Goal: Task Accomplishment & Management: Manage account settings

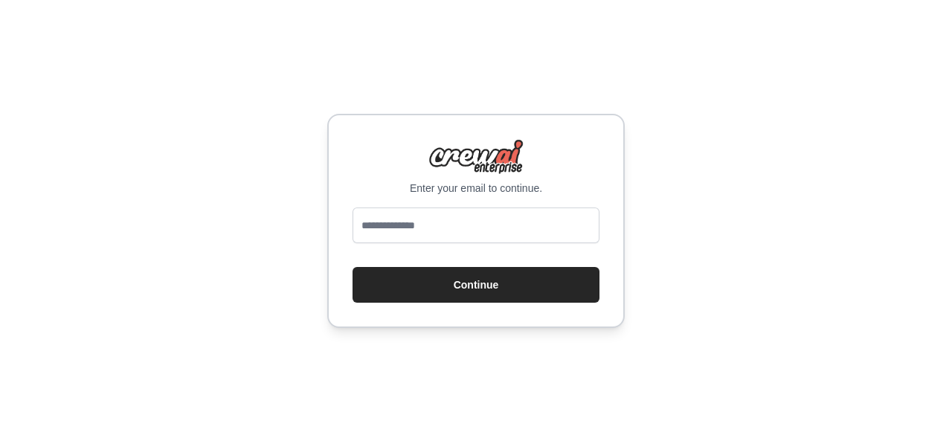
type input "**********"
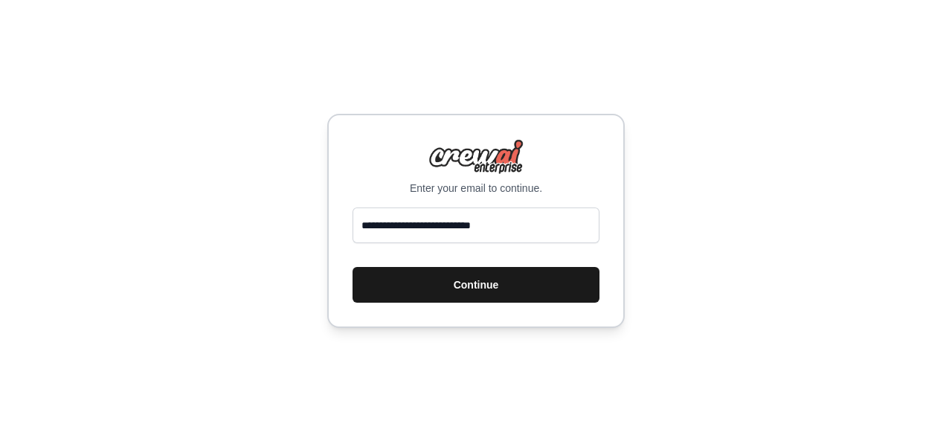
click at [465, 275] on button "Continue" at bounding box center [475, 285] width 247 height 36
click at [490, 287] on button "Continue" at bounding box center [475, 285] width 247 height 36
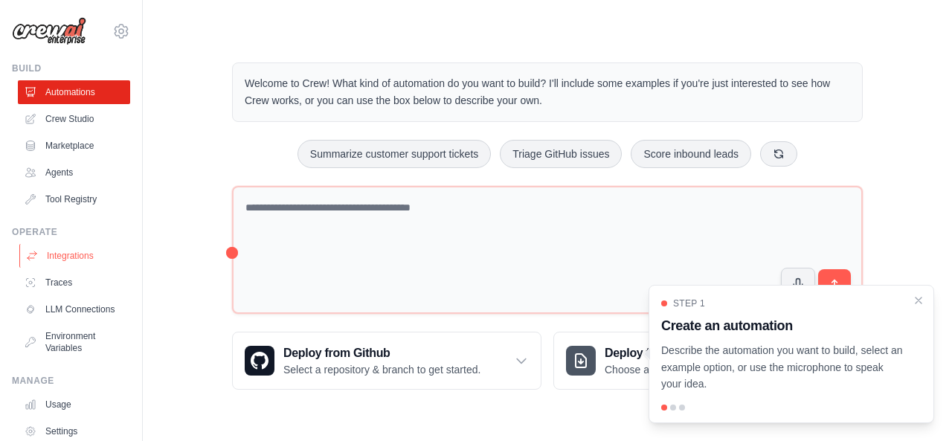
click at [74, 256] on link "Integrations" at bounding box center [75, 256] width 112 height 24
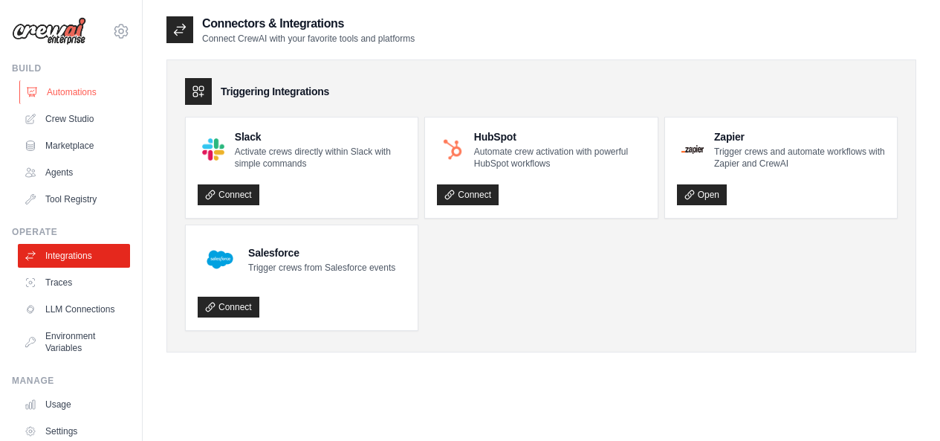
click at [73, 93] on link "Automations" at bounding box center [75, 92] width 112 height 24
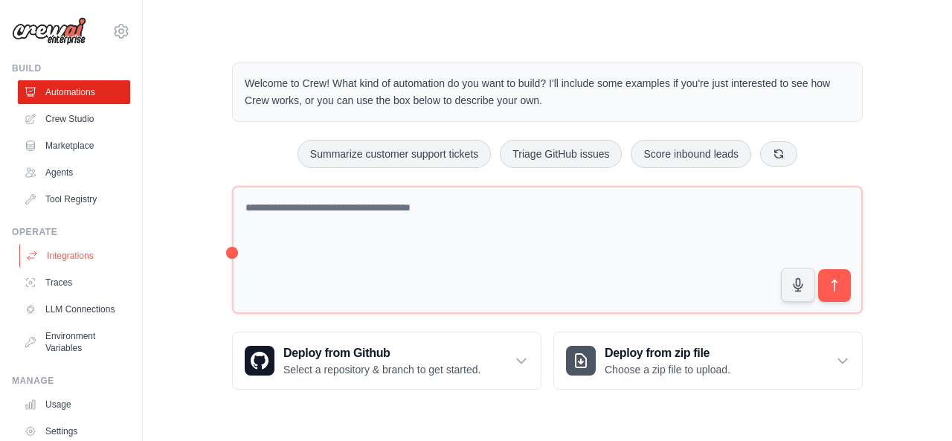
click at [67, 257] on link "Integrations" at bounding box center [75, 256] width 112 height 24
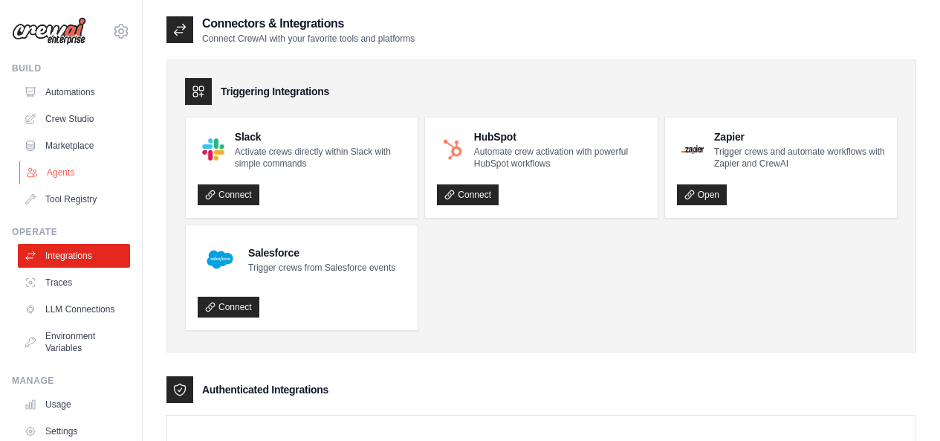
click at [81, 166] on link "Agents" at bounding box center [75, 173] width 112 height 24
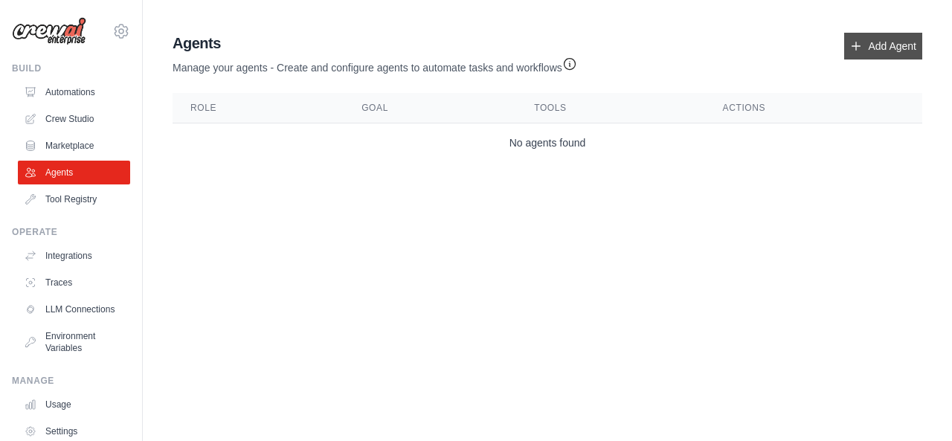
click at [853, 43] on icon at bounding box center [856, 46] width 12 height 12
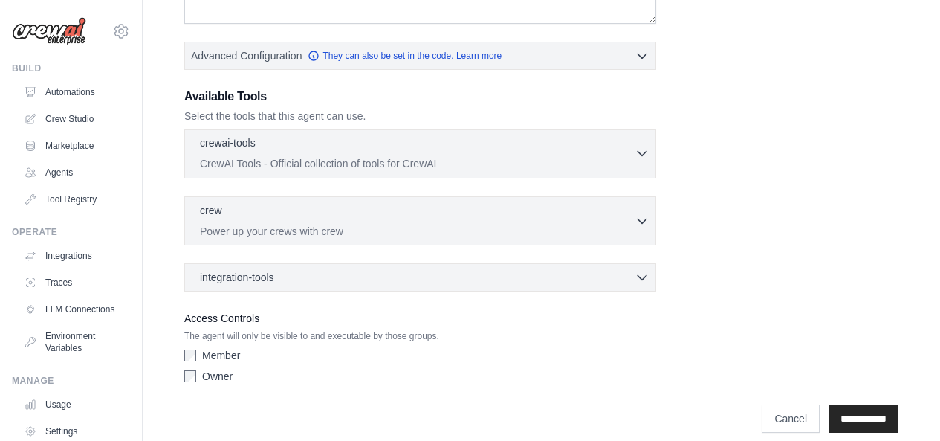
scroll to position [357, 0]
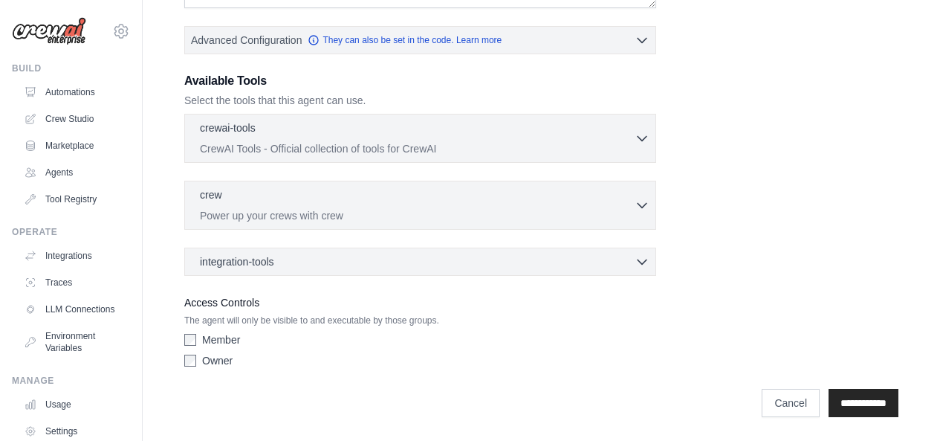
click at [229, 344] on label "Member" at bounding box center [221, 339] width 38 height 15
click at [225, 362] on label "Owner" at bounding box center [217, 360] width 30 height 15
click at [829, 400] on input "**********" at bounding box center [864, 403] width 70 height 28
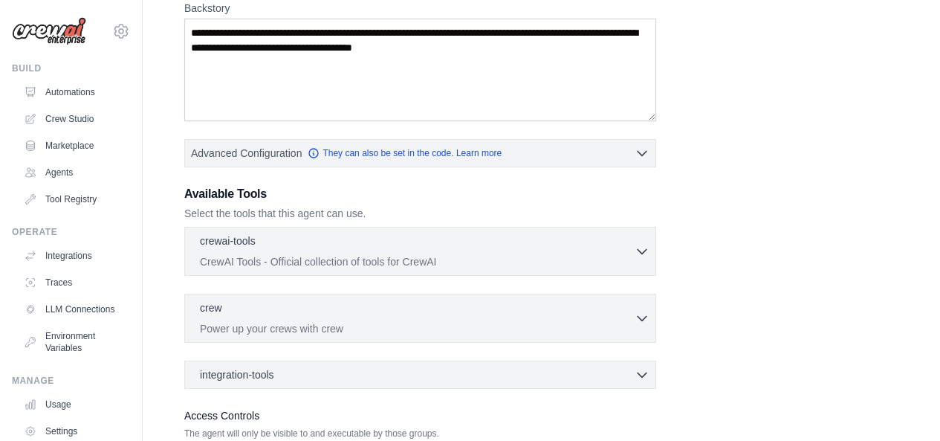
scroll to position [0, 0]
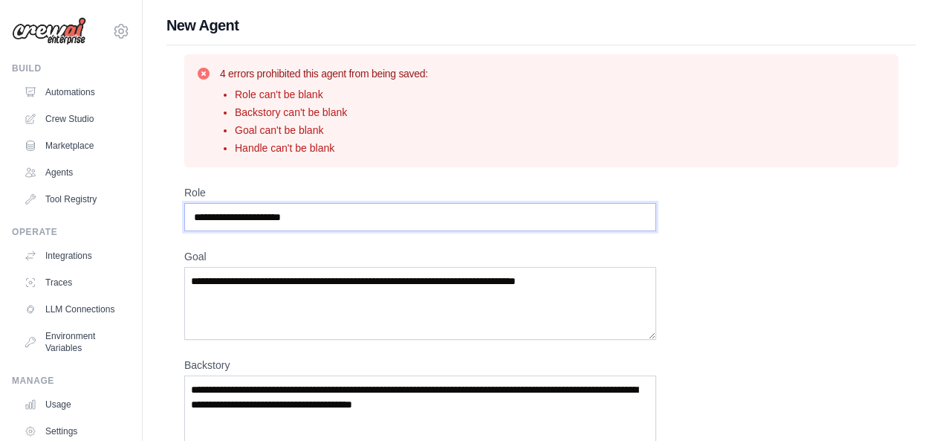
click at [361, 217] on input "Role" at bounding box center [420, 217] width 472 height 28
click at [375, 216] on input "Role" at bounding box center [420, 217] width 472 height 28
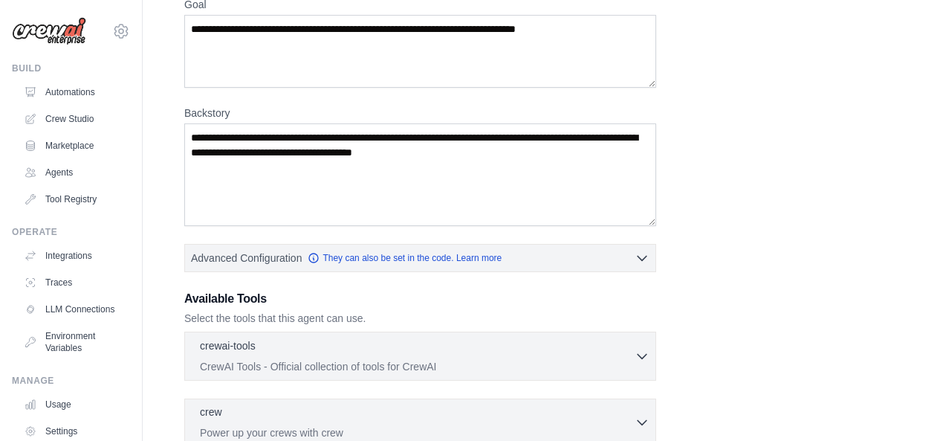
scroll to position [74, 0]
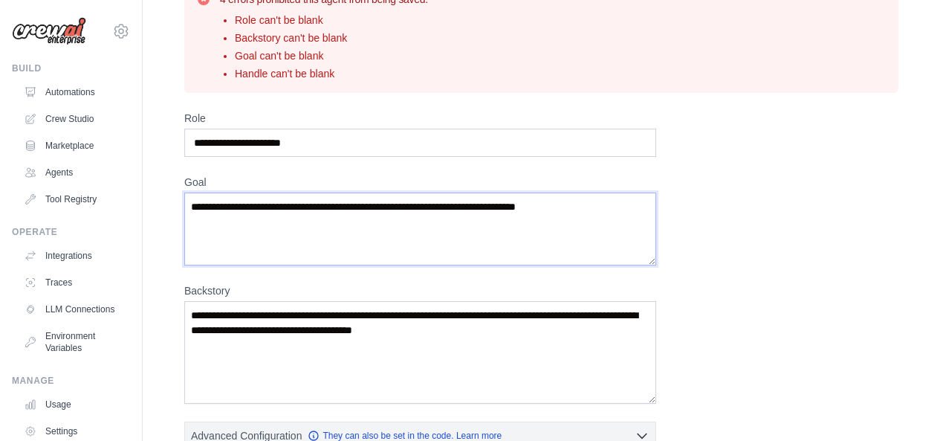
click at [424, 213] on textarea "Goal" at bounding box center [420, 229] width 472 height 73
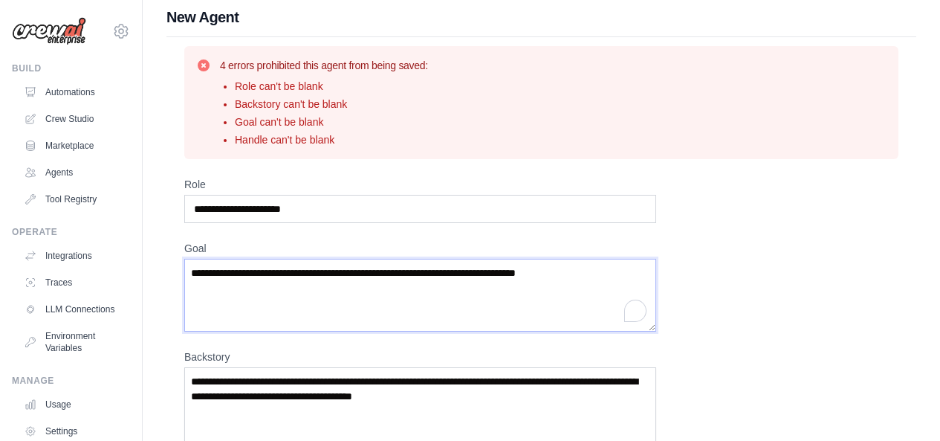
scroll to position [0, 0]
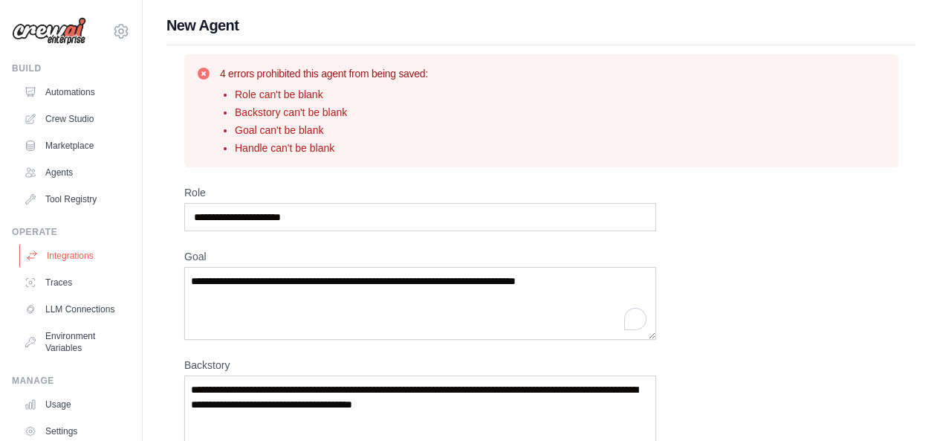
click at [71, 264] on link "Integrations" at bounding box center [75, 256] width 112 height 24
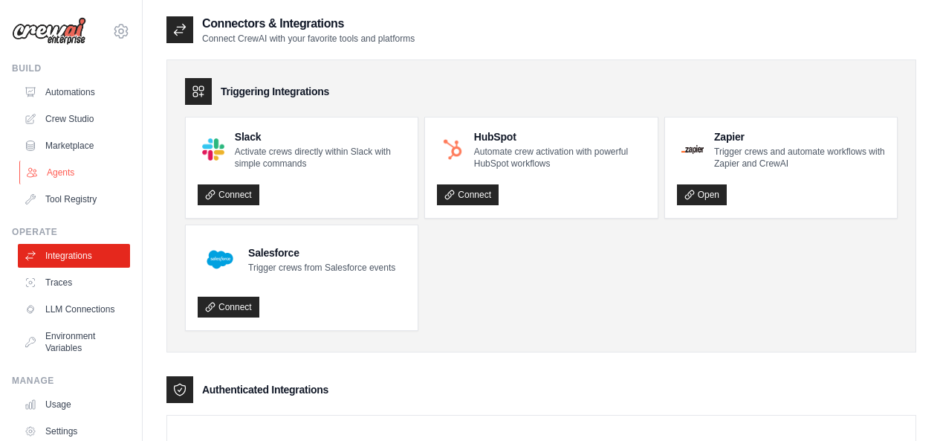
click at [48, 178] on link "Agents" at bounding box center [75, 173] width 112 height 24
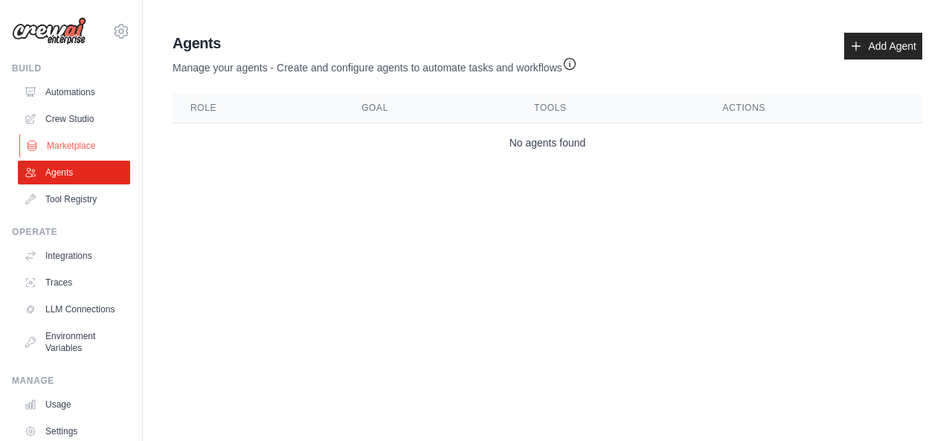
click at [68, 152] on link "Marketplace" at bounding box center [75, 146] width 112 height 24
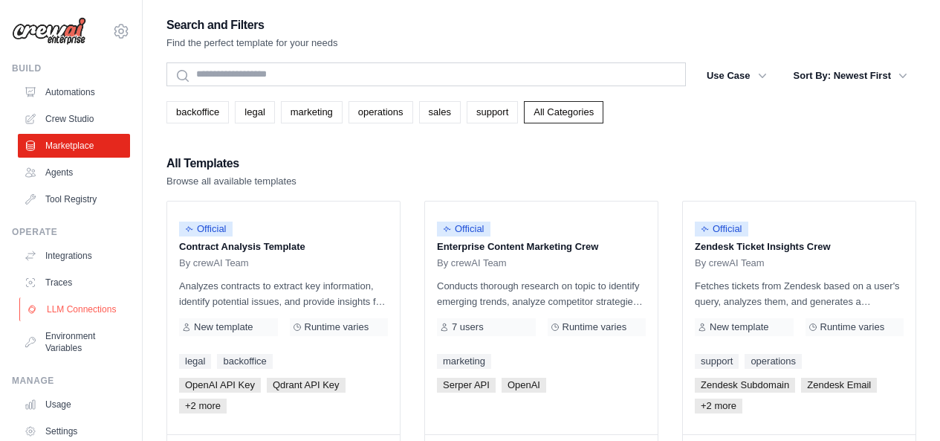
click at [83, 308] on link "LLM Connections" at bounding box center [75, 309] width 112 height 24
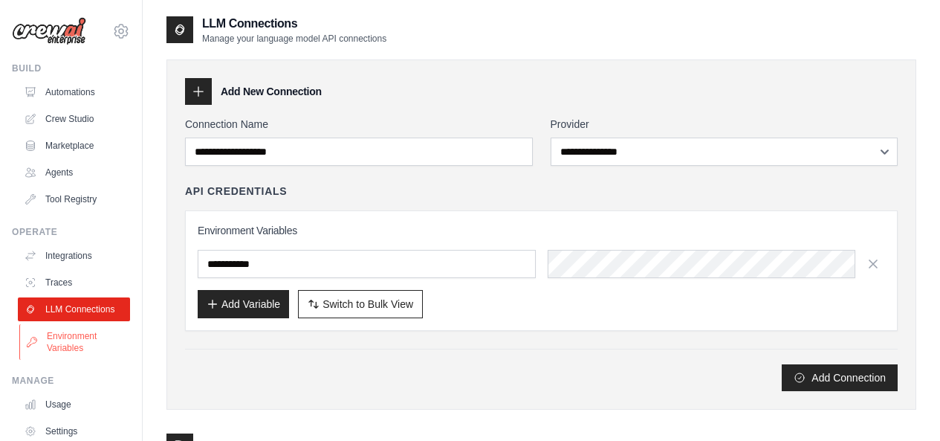
click at [85, 354] on link "Environment Variables" at bounding box center [75, 342] width 112 height 36
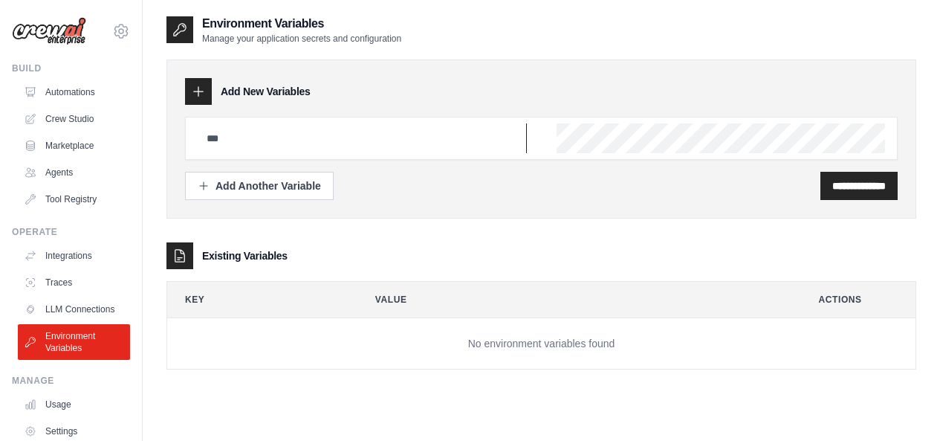
click at [287, 147] on input "text" at bounding box center [362, 138] width 329 height 30
click at [201, 89] on icon at bounding box center [198, 91] width 15 height 15
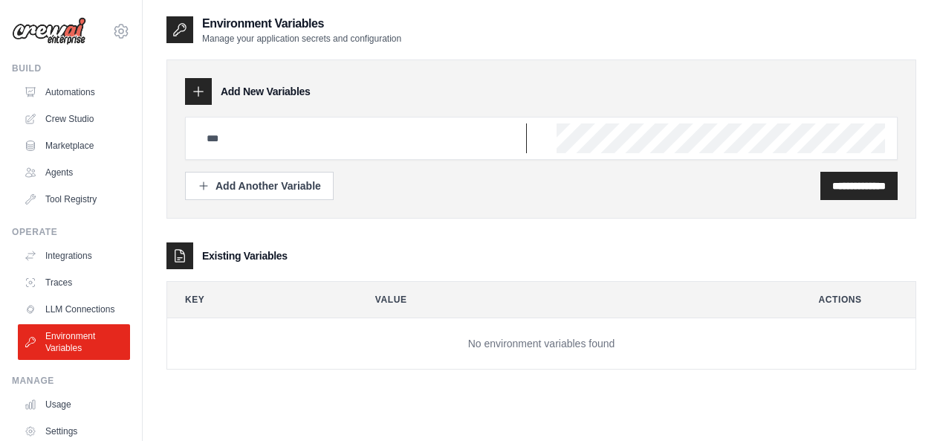
click at [358, 151] on input "text" at bounding box center [362, 138] width 329 height 30
click at [352, 142] on input "text" at bounding box center [362, 138] width 329 height 30
click at [287, 186] on div "Add Another Variable" at bounding box center [259, 185] width 123 height 15
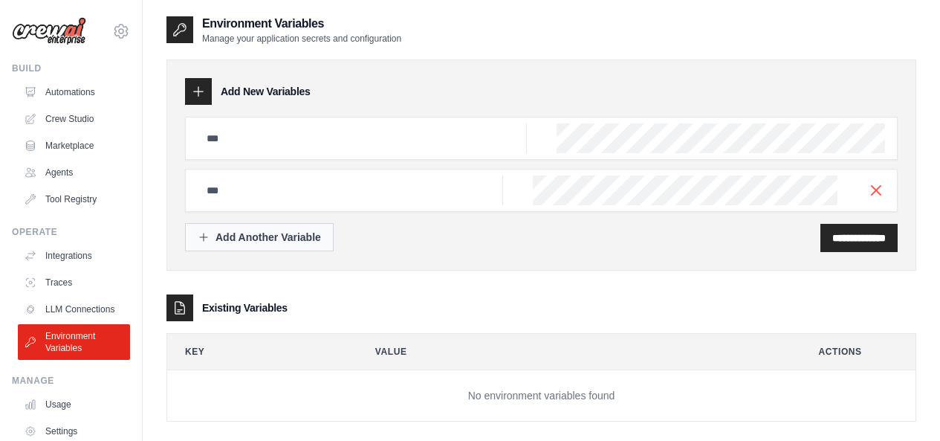
click at [274, 234] on div "Add Another Variable" at bounding box center [259, 237] width 123 height 15
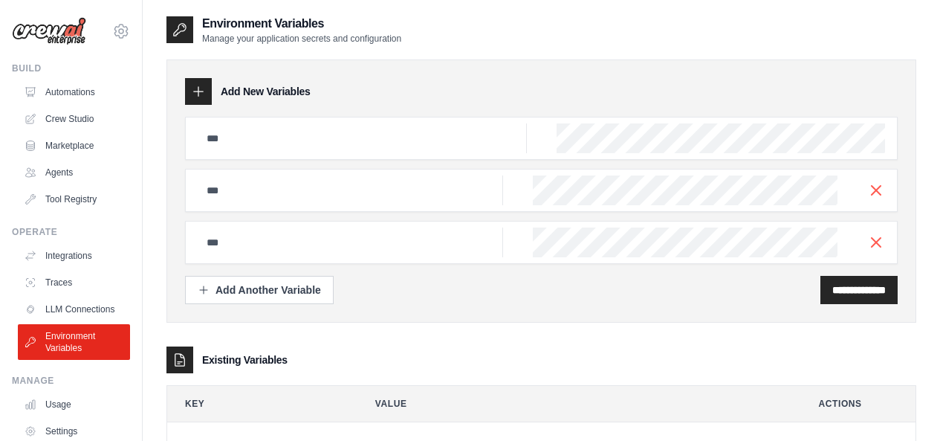
click at [865, 196] on div at bounding box center [541, 190] width 713 height 43
click at [877, 190] on line "button" at bounding box center [876, 189] width 9 height 9
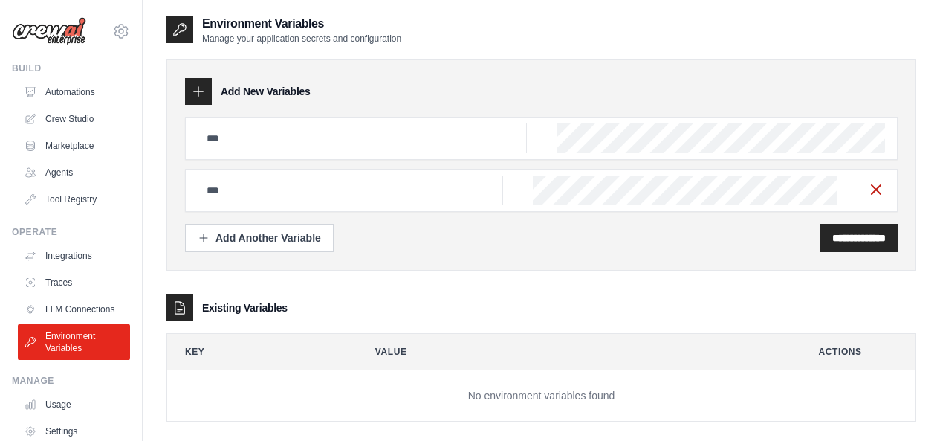
click at [876, 189] on line "button" at bounding box center [876, 189] width 9 height 9
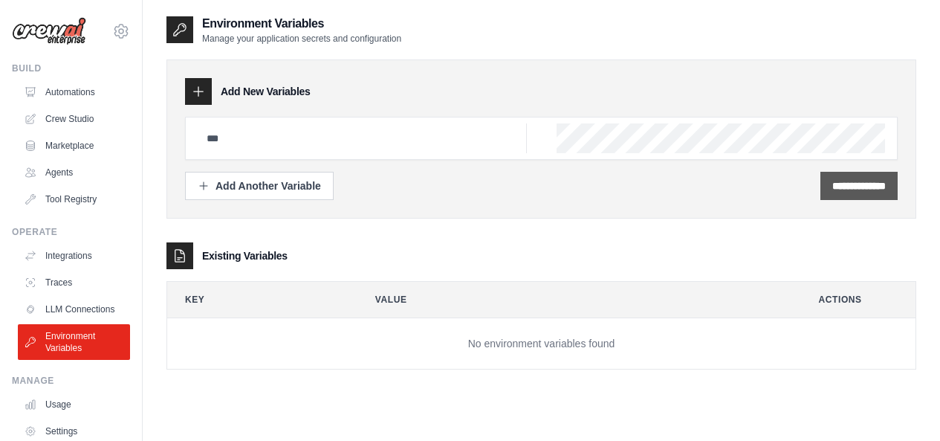
click at [821, 194] on div "**********" at bounding box center [859, 186] width 77 height 28
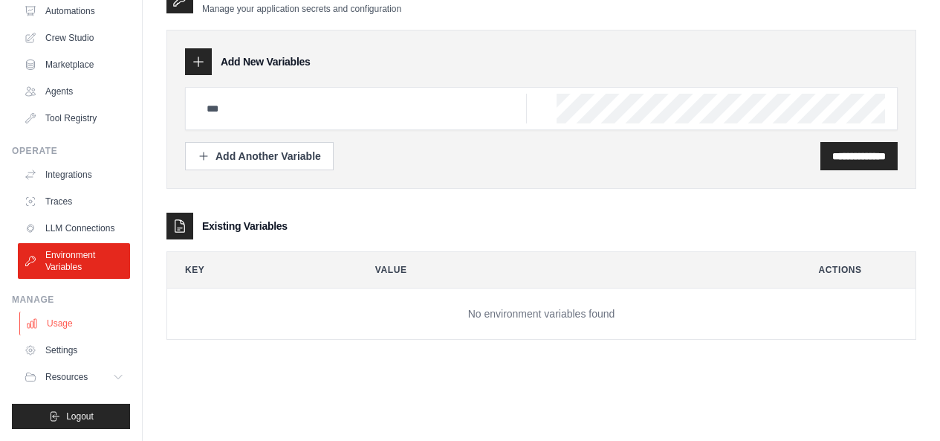
scroll to position [93, 0]
click at [65, 353] on link "Settings" at bounding box center [75, 350] width 112 height 24
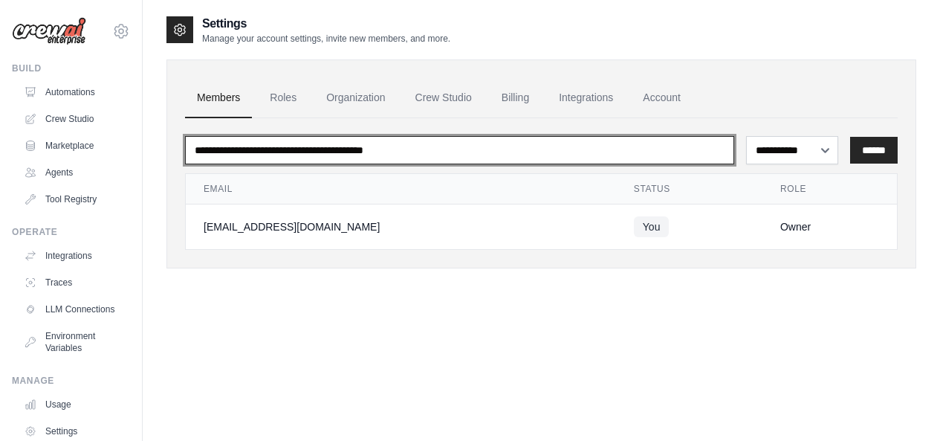
click at [483, 149] on input "email" at bounding box center [459, 150] width 549 height 28
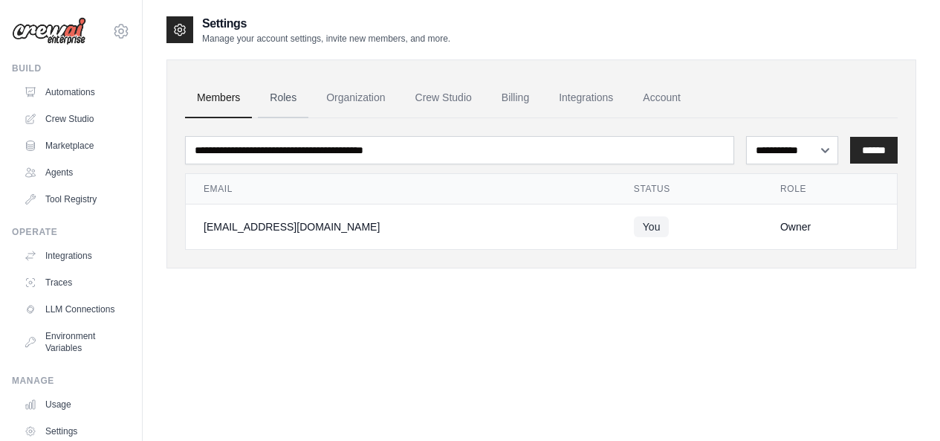
click at [306, 100] on link "Roles" at bounding box center [283, 98] width 51 height 40
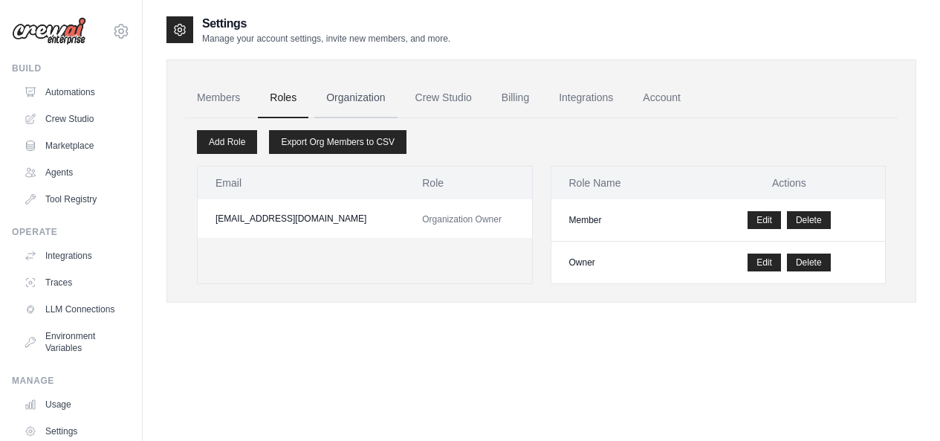
click at [372, 103] on link "Organization" at bounding box center [355, 98] width 83 height 40
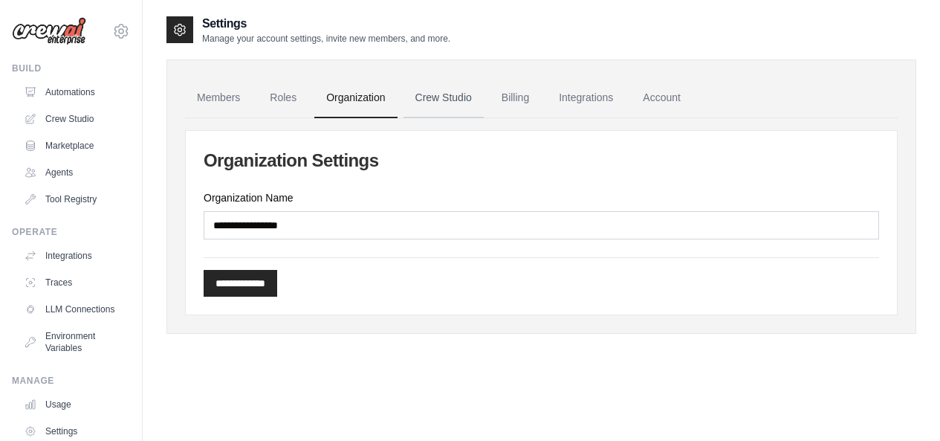
click at [471, 98] on link "Crew Studio" at bounding box center [444, 98] width 80 height 40
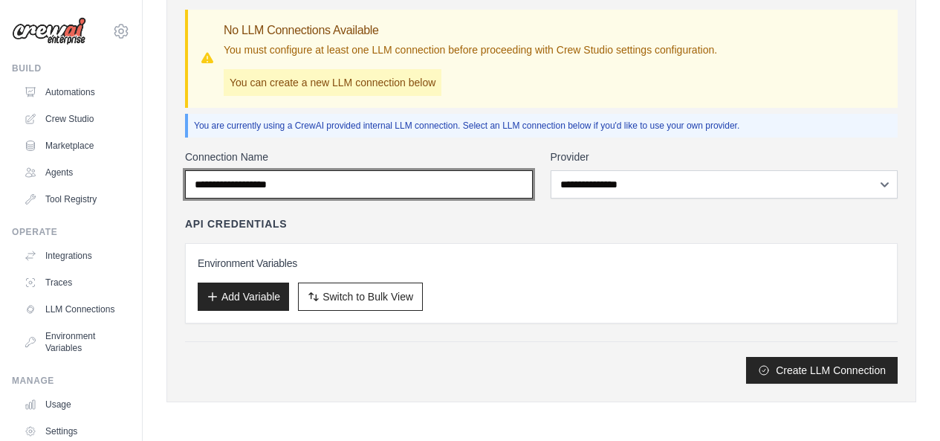
click at [420, 190] on input "Connection Name" at bounding box center [359, 184] width 348 height 28
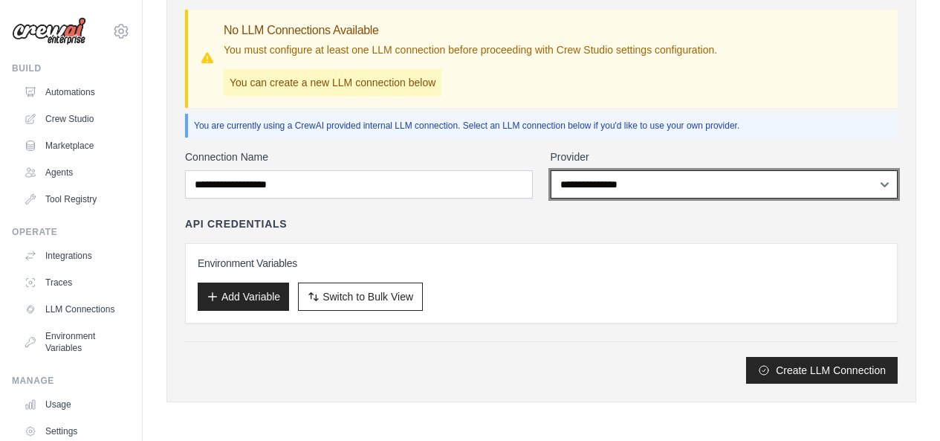
click at [684, 191] on select "**********" at bounding box center [725, 184] width 348 height 28
